Goal: Information Seeking & Learning: Learn about a topic

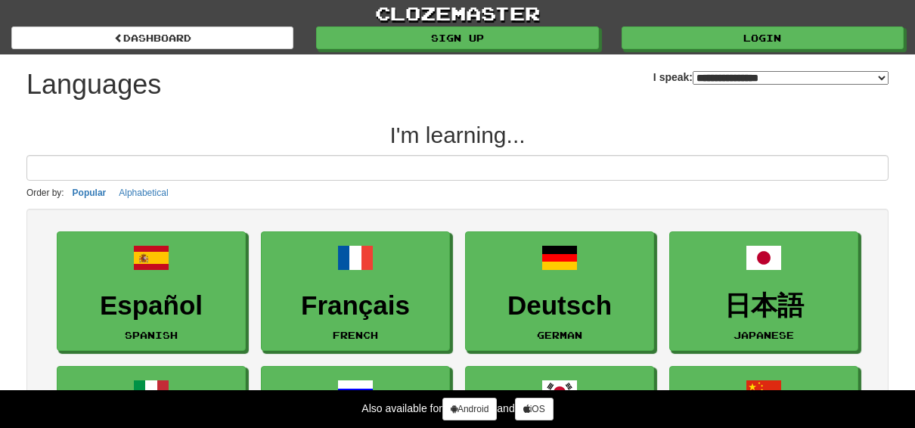
select select "*******"
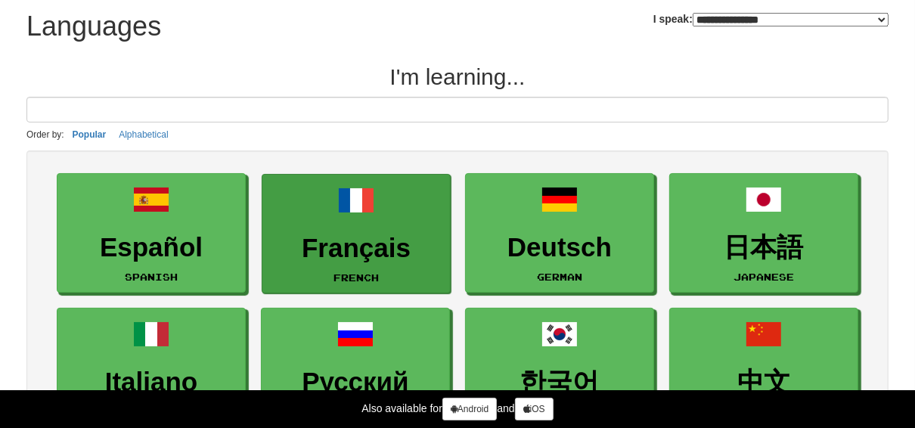
scroll to position [182, 0]
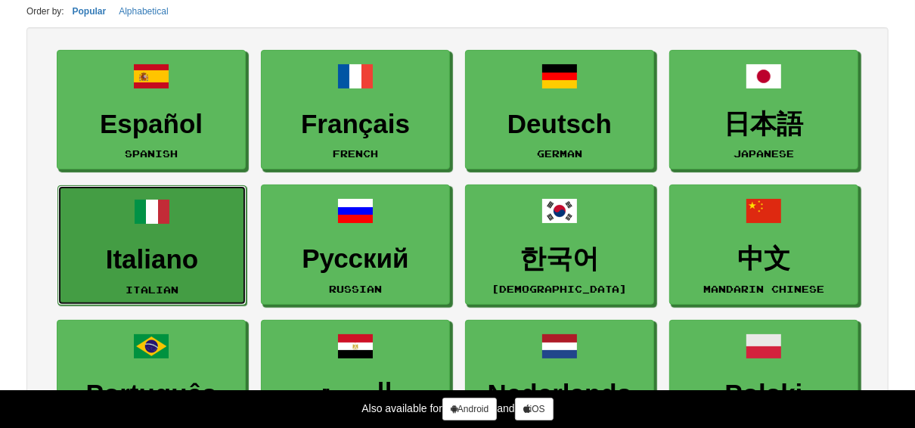
click at [229, 222] on link "Italiano Italian" at bounding box center [151, 245] width 189 height 120
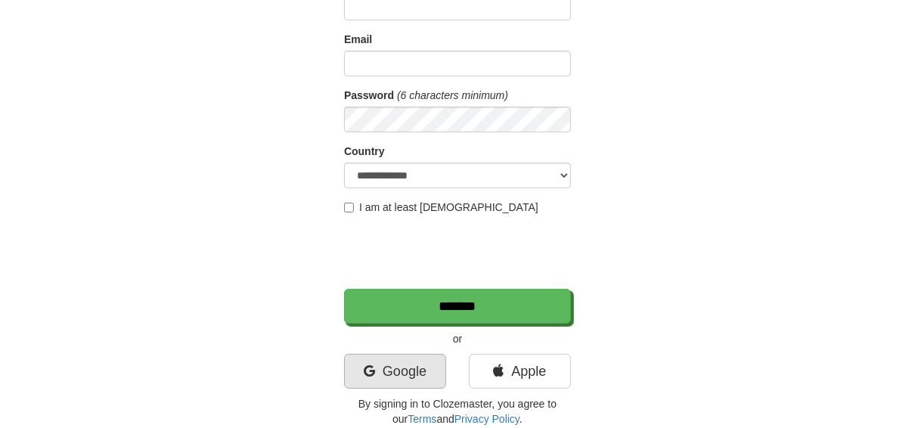
scroll to position [182, 0]
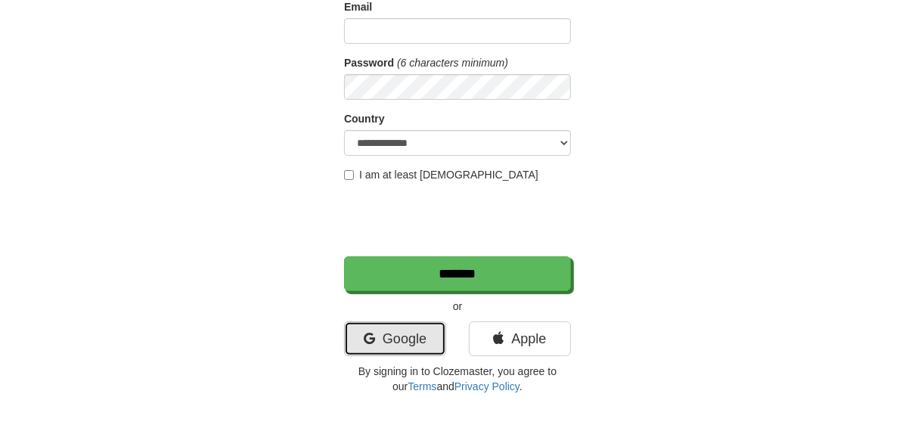
click at [403, 339] on link "Google" at bounding box center [395, 339] width 102 height 35
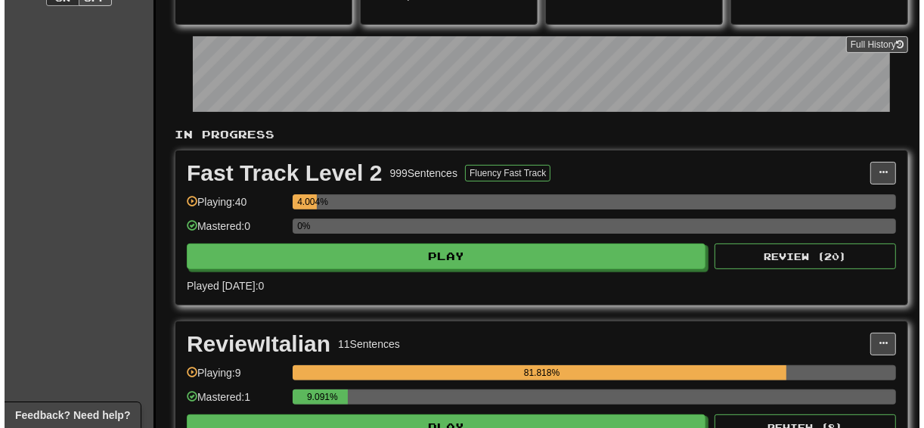
scroll to position [242, 0]
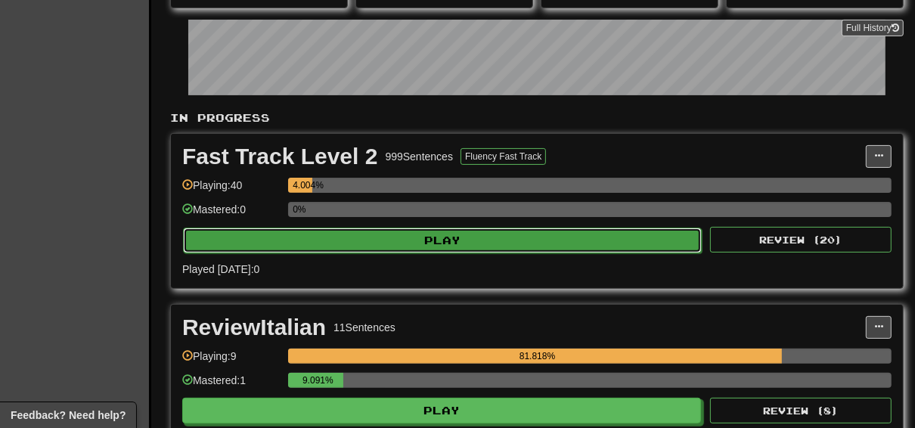
click at [424, 235] on button "Play" at bounding box center [442, 241] width 519 height 26
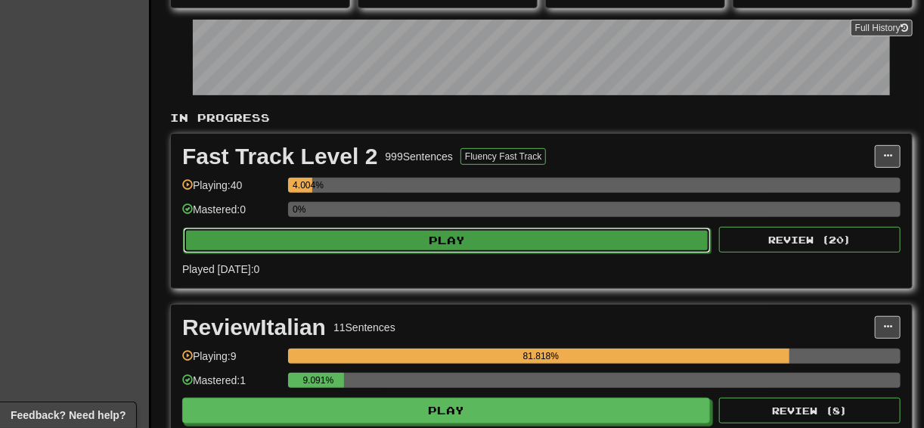
select select "**"
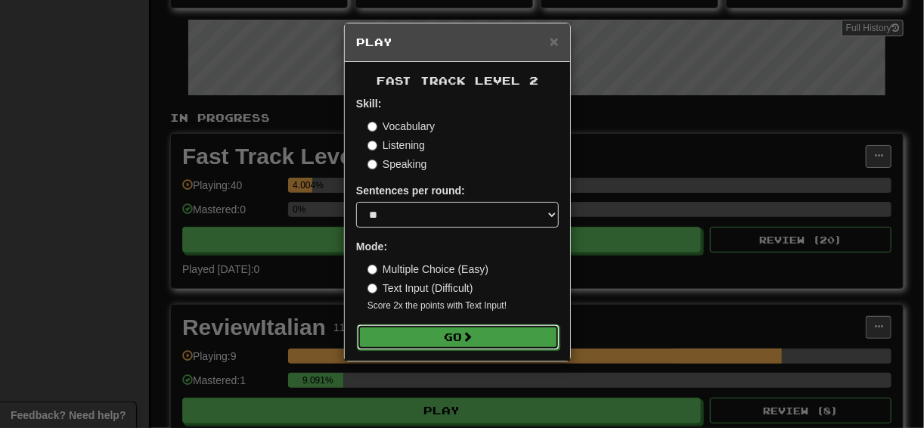
click at [437, 337] on button "Go" at bounding box center [458, 338] width 203 height 26
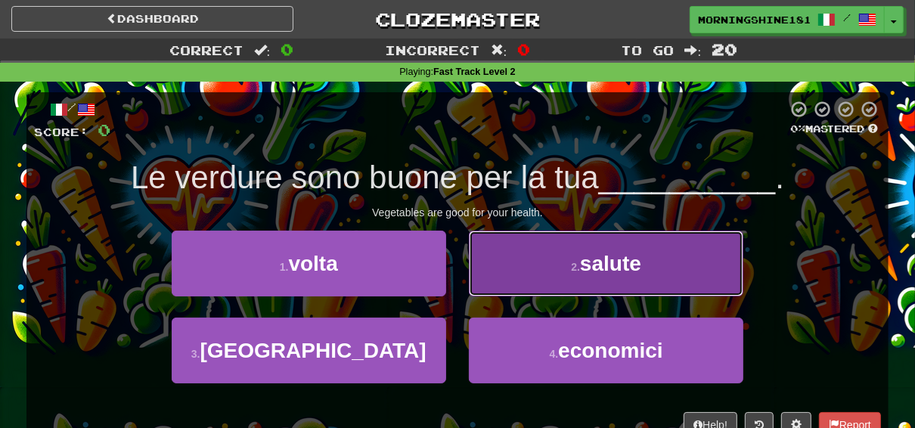
click at [582, 279] on button "2 . salute" at bounding box center [606, 264] width 275 height 66
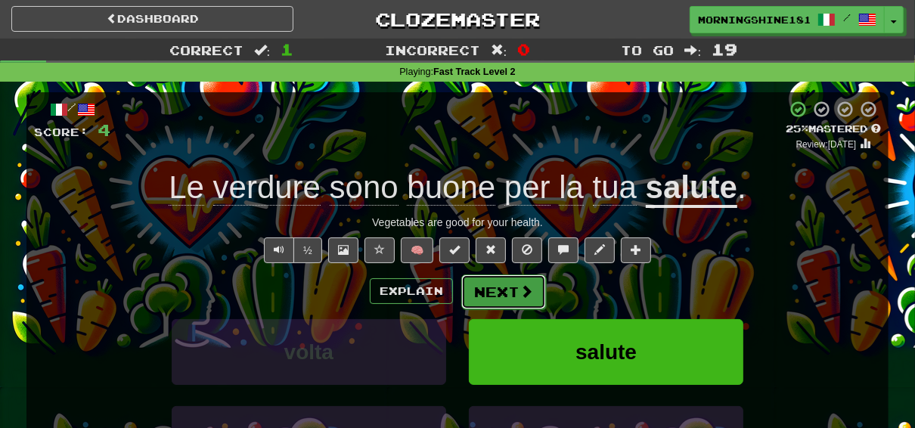
click at [514, 296] on button "Next" at bounding box center [503, 292] width 85 height 35
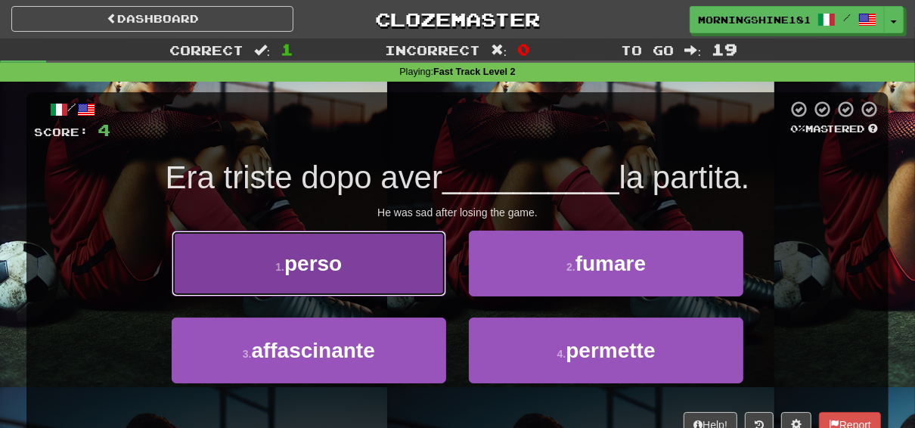
click at [291, 274] on span "perso" at bounding box center [312, 263] width 57 height 23
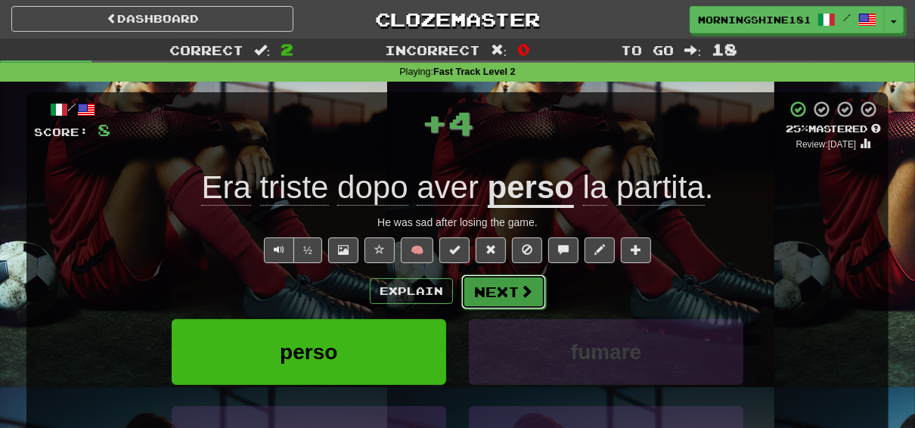
click at [520, 286] on span at bounding box center [527, 291] width 14 height 14
